Goal: Task Accomplishment & Management: Manage account settings

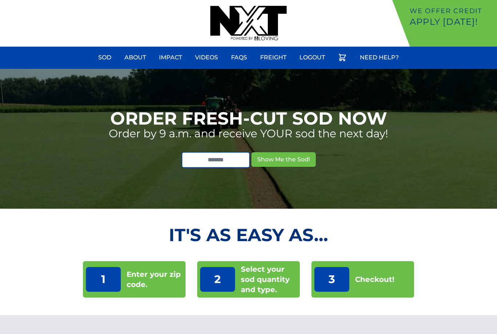
click at [309, 60] on link "Logout" at bounding box center [312, 57] width 34 height 17
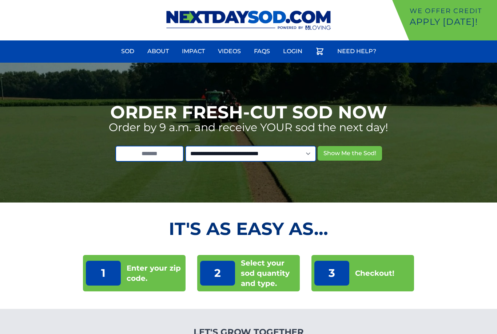
click at [293, 53] on link "Login" at bounding box center [293, 51] width 28 height 17
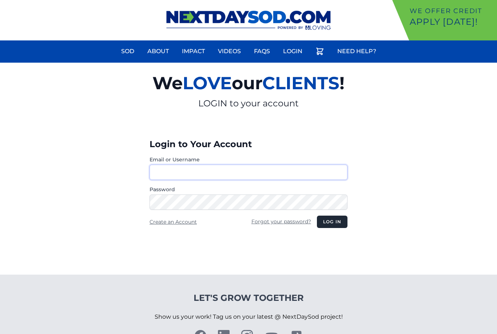
type input "**********"
click at [332, 222] on button "Log in" at bounding box center [332, 221] width 31 height 12
